Goal: Task Accomplishment & Management: Use online tool/utility

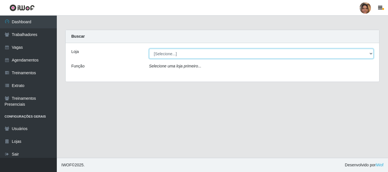
click at [368, 53] on select "[Selecione...] Mar Vermelho - CEASA Mar Vermelho - Centro de Distribuição" at bounding box center [261, 54] width 225 height 10
select select "474"
click at [149, 49] on select "[Selecione...] Mar Vermelho - CEASA Mar Vermelho - Centro de Distribuição" at bounding box center [261, 54] width 225 height 10
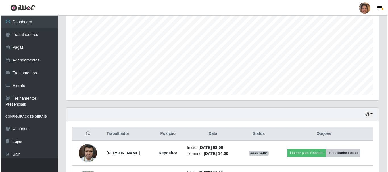
scroll to position [154, 0]
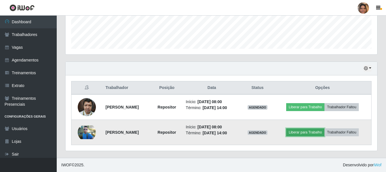
click at [307, 133] on button "Liberar para Trabalho" at bounding box center [305, 133] width 38 height 8
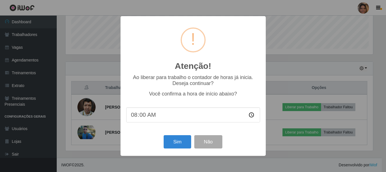
scroll to position [118, 309]
click at [178, 146] on button "Sim" at bounding box center [178, 141] width 28 height 13
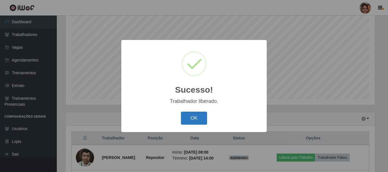
click at [195, 122] on button "OK" at bounding box center [194, 118] width 26 height 13
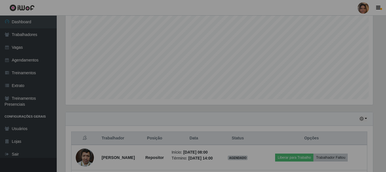
scroll to position [118, 312]
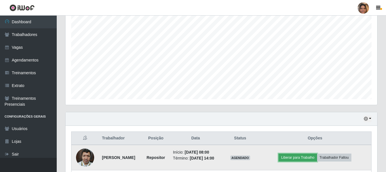
click at [296, 160] on button "Liberar para Trabalho" at bounding box center [298, 158] width 38 height 8
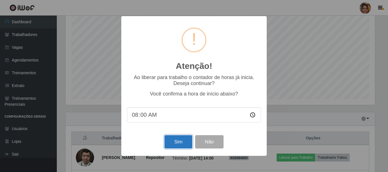
click at [182, 140] on button "Sim" at bounding box center [178, 141] width 28 height 13
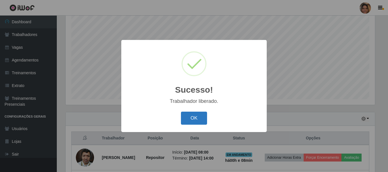
click at [190, 120] on button "OK" at bounding box center [194, 118] width 26 height 13
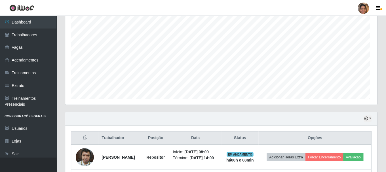
scroll to position [118, 312]
